Goal: Transaction & Acquisition: Purchase product/service

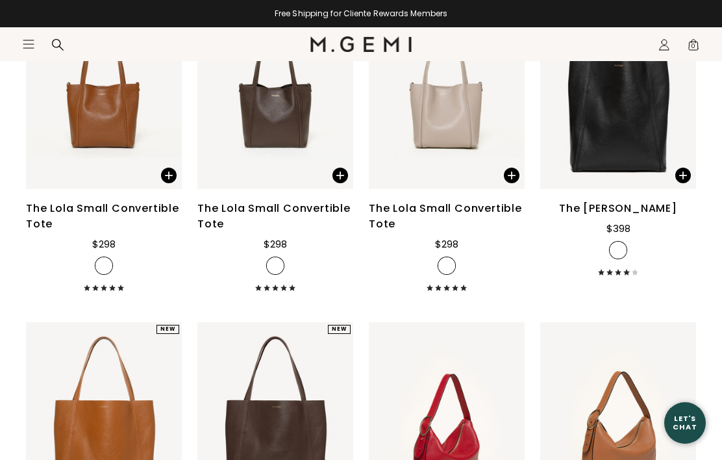
scroll to position [1255, 0]
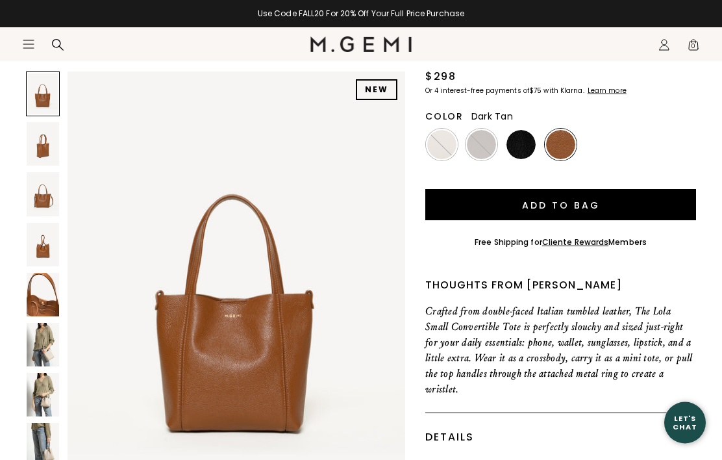
scroll to position [160, 0]
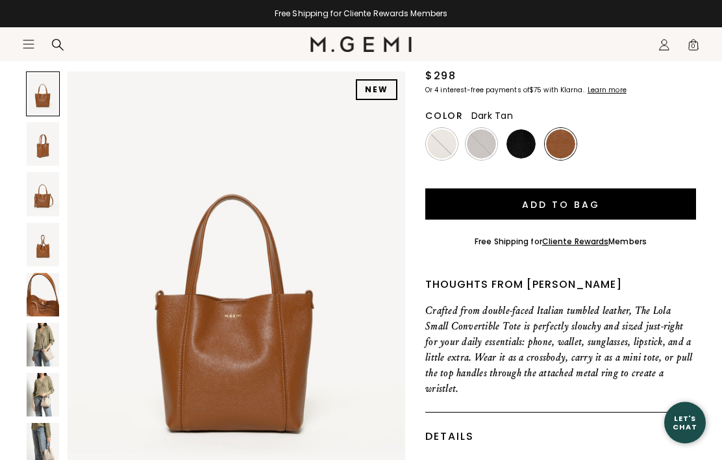
click at [58, 291] on img at bounding box center [43, 294] width 32 height 43
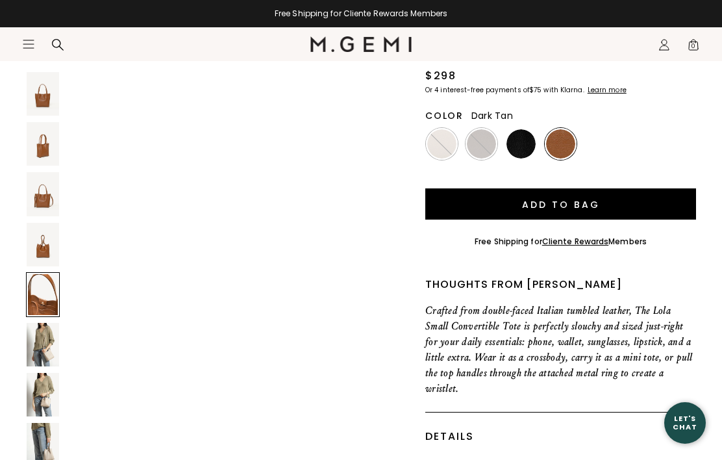
scroll to position [1851, 0]
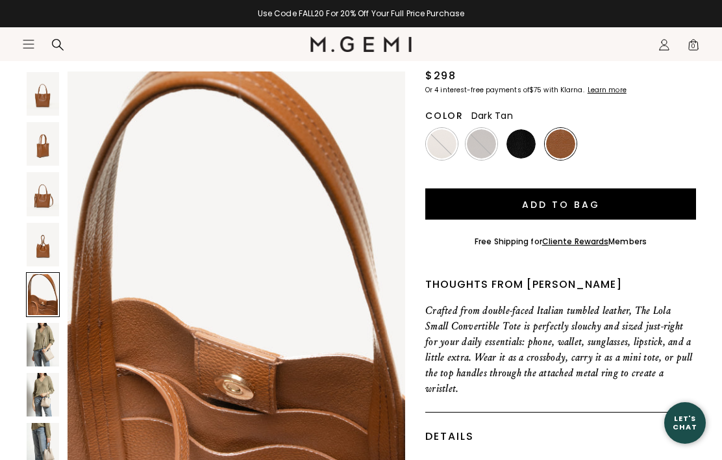
click at [43, 147] on img at bounding box center [43, 143] width 32 height 43
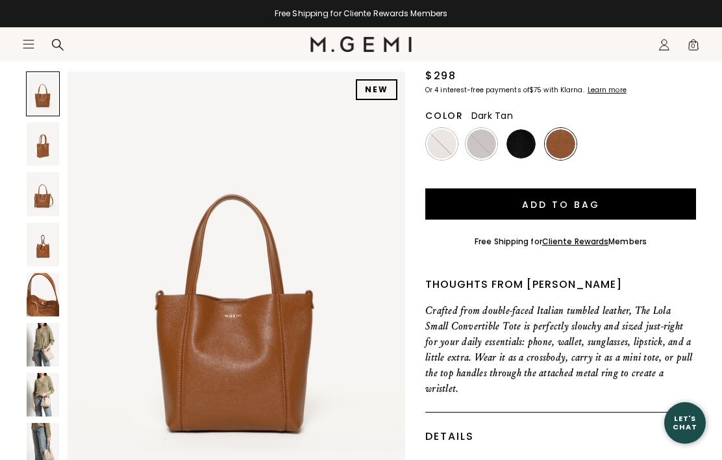
scroll to position [0, 0]
click at [23, 50] on icon "Icons/20x20/hamburger@2x" at bounding box center [28, 44] width 13 height 13
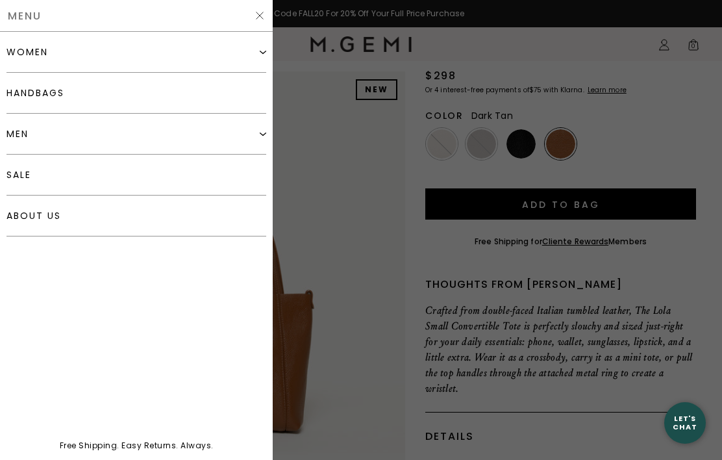
click at [68, 16] on div "Menu" at bounding box center [136, 16] width 273 height 32
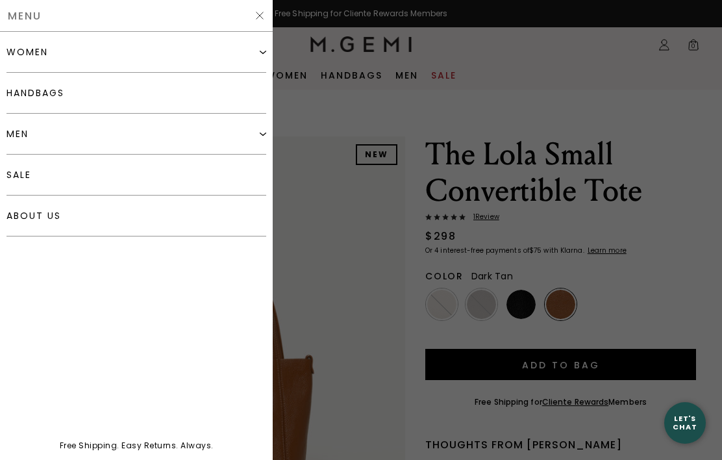
click at [254, 12] on img at bounding box center [259, 15] width 10 height 10
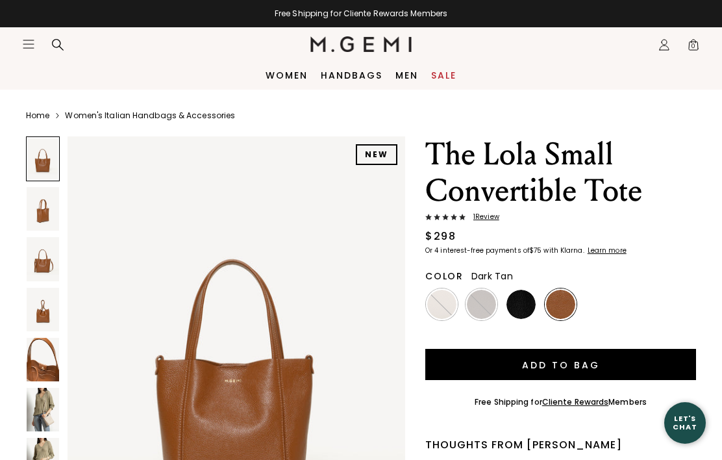
click at [56, 46] on icon at bounding box center [57, 44] width 13 height 13
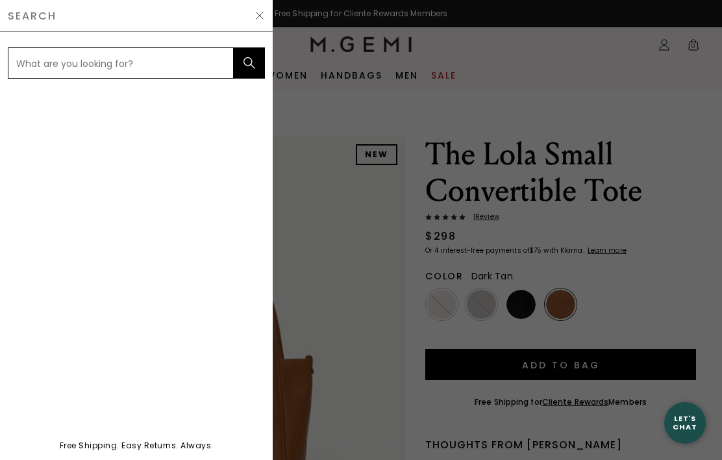
click at [143, 65] on input "text" at bounding box center [121, 62] width 226 height 31
type input "Wallet"
click at [249, 63] on button "submit" at bounding box center [249, 62] width 31 height 31
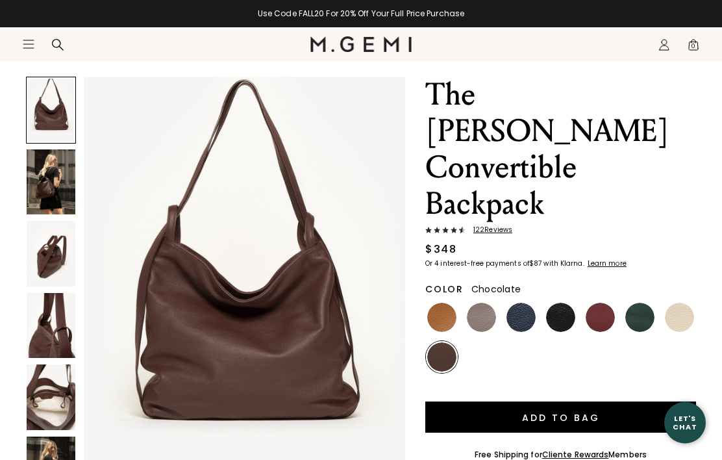
scroll to position [62, 0]
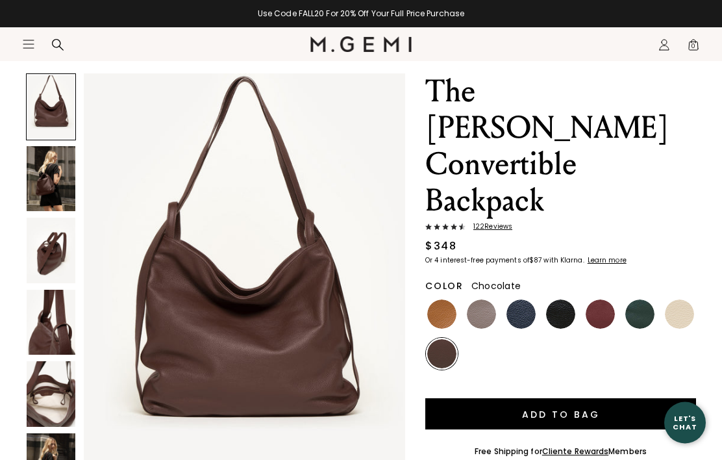
click at [53, 459] on img at bounding box center [51, 467] width 49 height 66
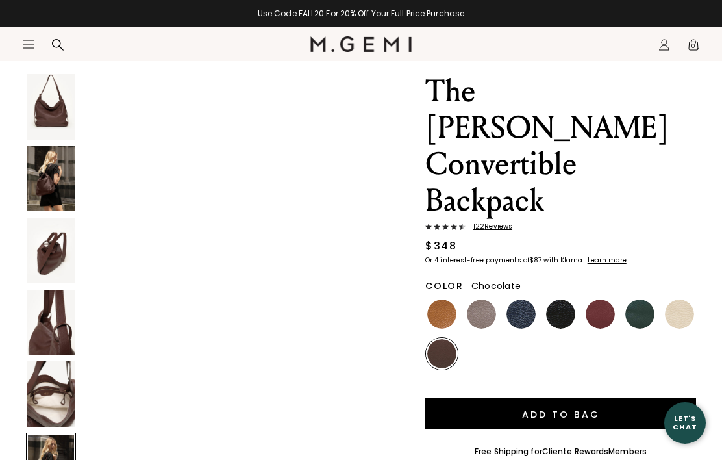
scroll to position [2205, 0]
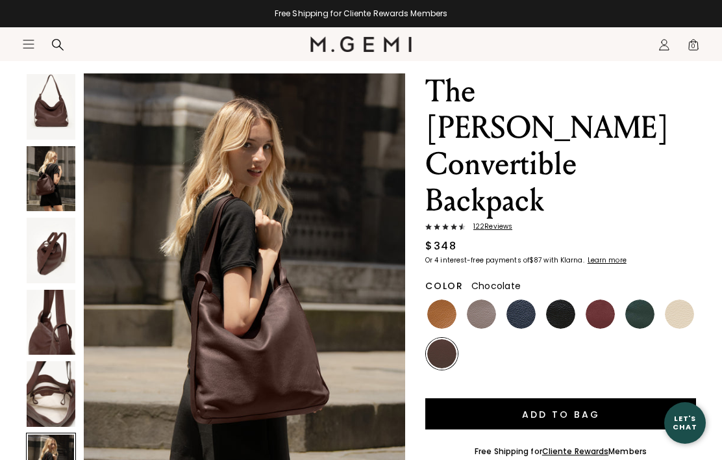
click at [55, 188] on img at bounding box center [51, 179] width 49 height 66
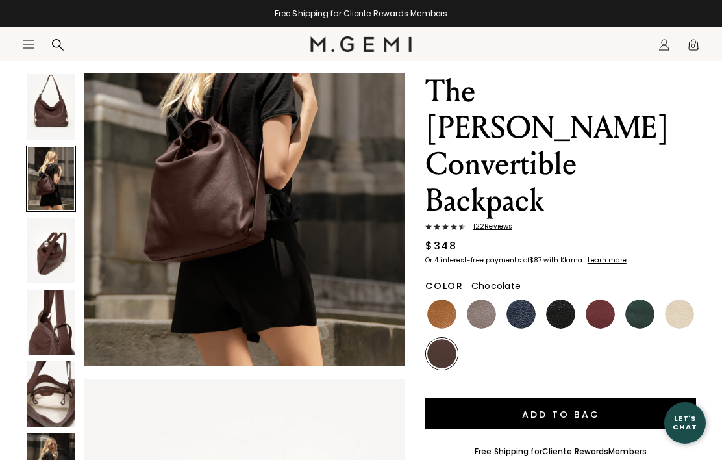
scroll to position [441, 0]
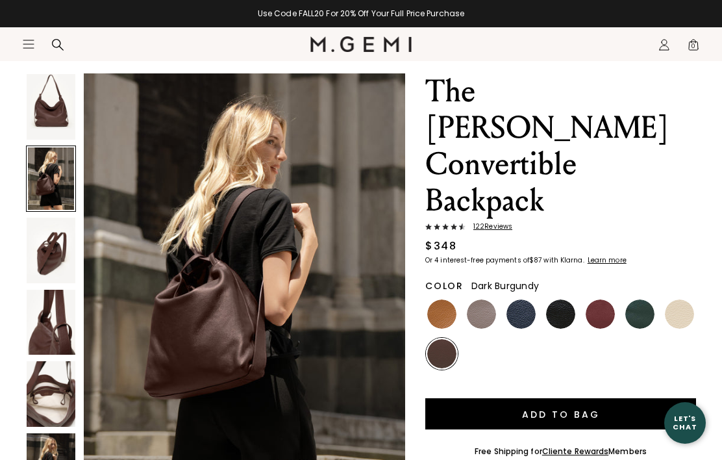
click at [596, 299] on img at bounding box center [600, 313] width 29 height 29
